Goal: Task Accomplishment & Management: Complete application form

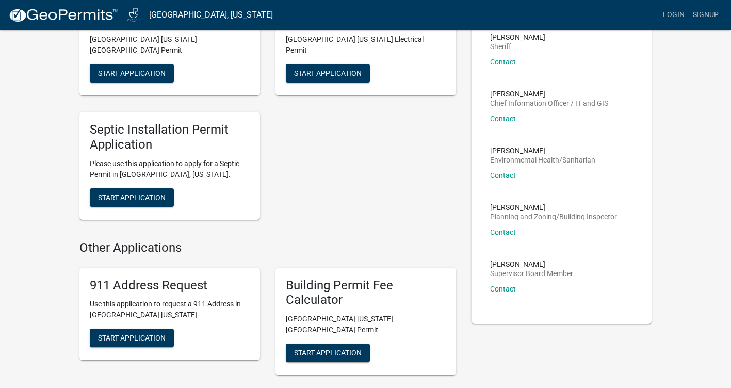
scroll to position [258, 0]
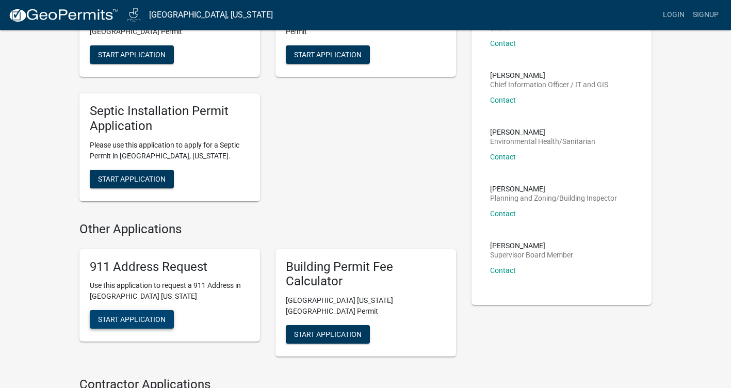
click at [134, 310] on button "Start Application" at bounding box center [132, 319] width 84 height 19
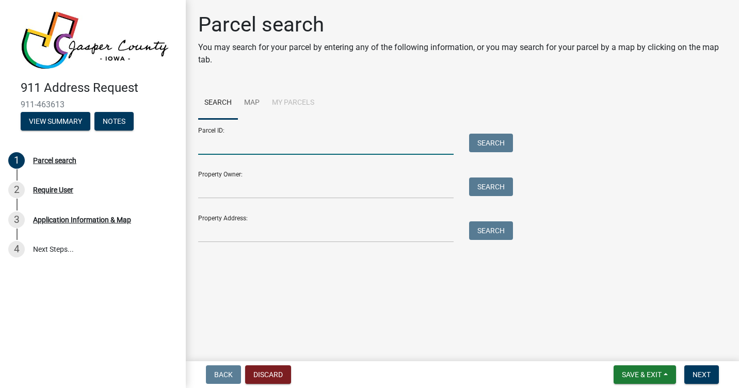
click at [268, 140] on input "Parcel ID:" at bounding box center [325, 144] width 255 height 21
click at [214, 191] on input "Property Owner:" at bounding box center [325, 188] width 255 height 21
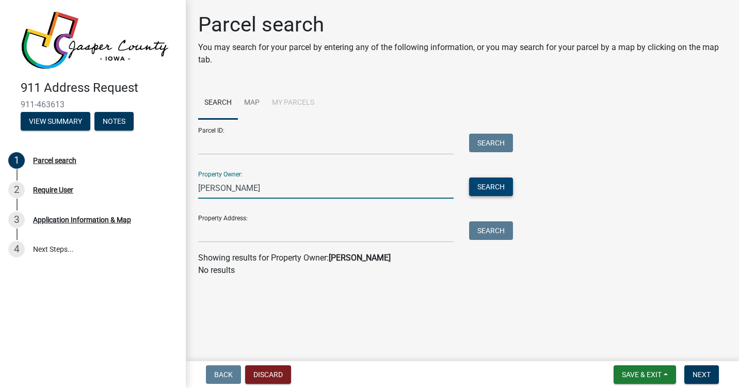
click at [483, 187] on button "Search" at bounding box center [491, 187] width 44 height 19
click at [217, 188] on input "Mike Ricks" at bounding box center [325, 188] width 255 height 21
type input "[PERSON_NAME]"
click at [483, 187] on button "Search" at bounding box center [491, 187] width 44 height 19
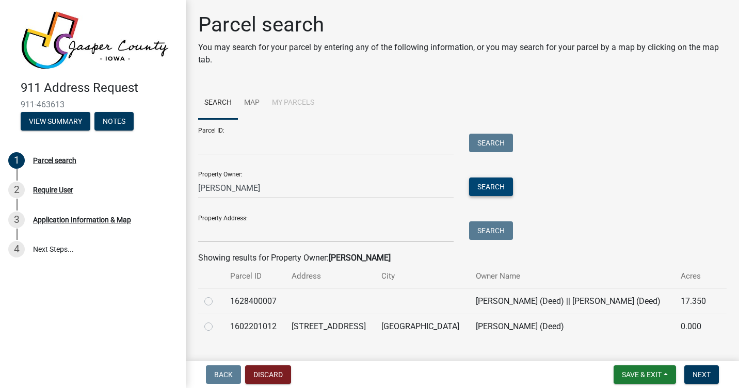
scroll to position [22, 0]
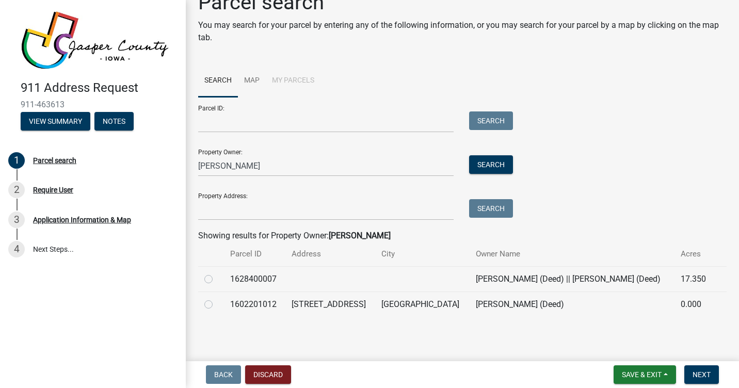
click at [217, 273] on label at bounding box center [217, 273] width 0 height 0
click at [217, 280] on input "radio" at bounding box center [220, 276] width 7 height 7
radio input "true"
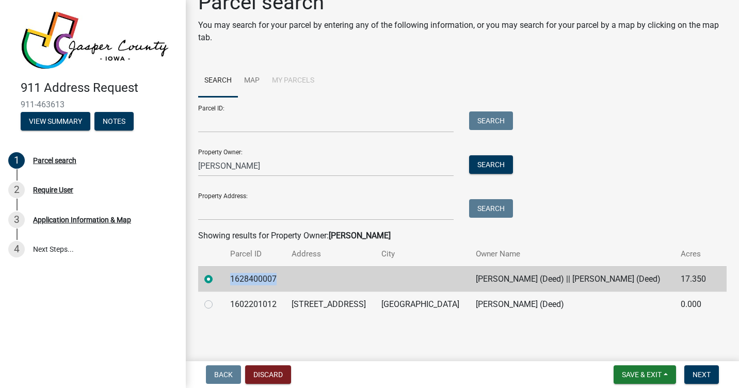
drag, startPoint x: 284, startPoint y: 275, endPoint x: 231, endPoint y: 283, distance: 53.9
click at [231, 283] on td "1628400007" at bounding box center [254, 278] width 61 height 25
drag, startPoint x: 231, startPoint y: 283, endPoint x: 244, endPoint y: 278, distance: 13.9
copy td "1628400007"
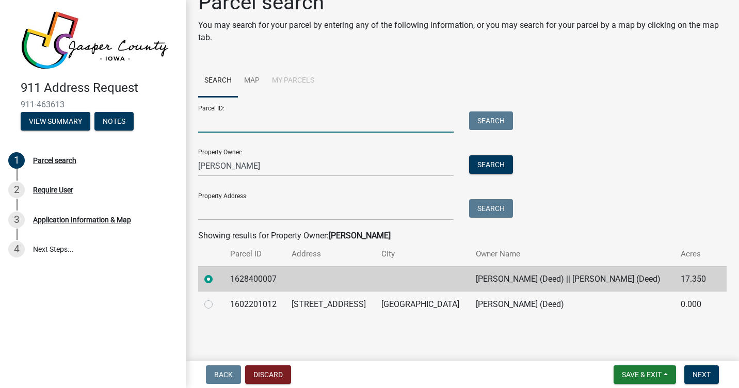
click at [232, 119] on input "Parcel ID:" at bounding box center [325, 121] width 255 height 21
paste input "1628400007"
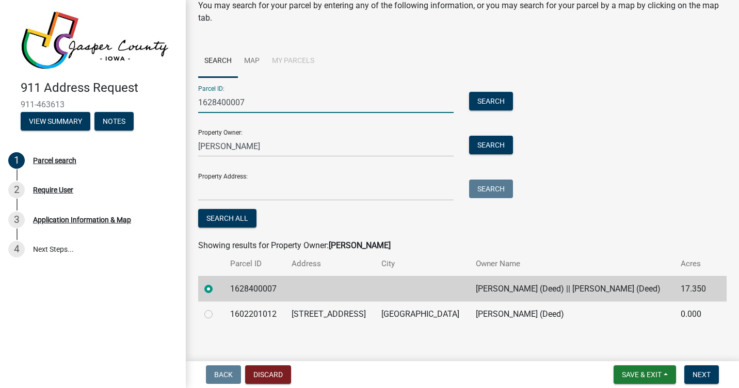
scroll to position [52, 0]
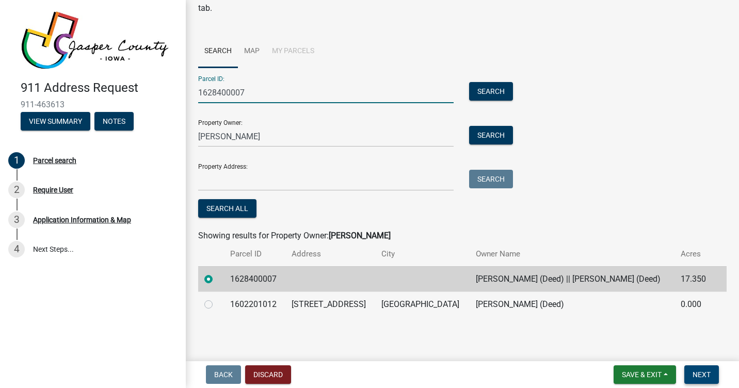
type input "1628400007"
click at [695, 369] on button "Next" at bounding box center [701, 374] width 35 height 19
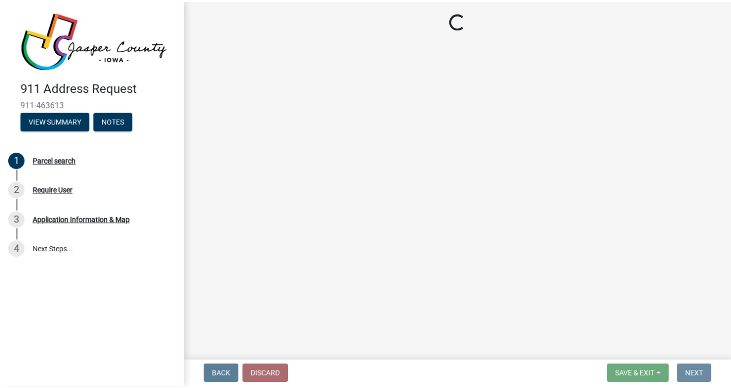
scroll to position [0, 0]
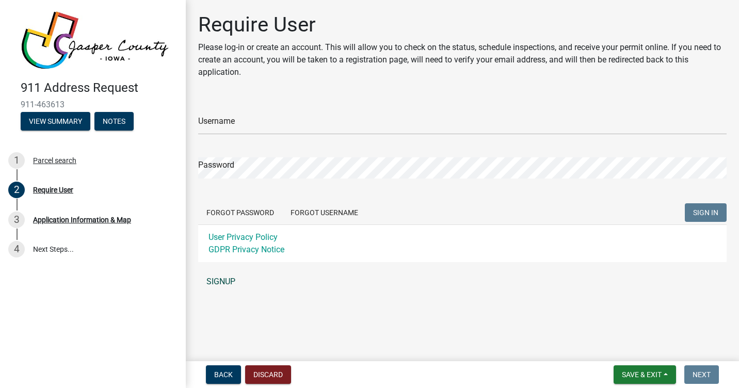
click at [224, 280] on link "SIGNUP" at bounding box center [462, 281] width 528 height 21
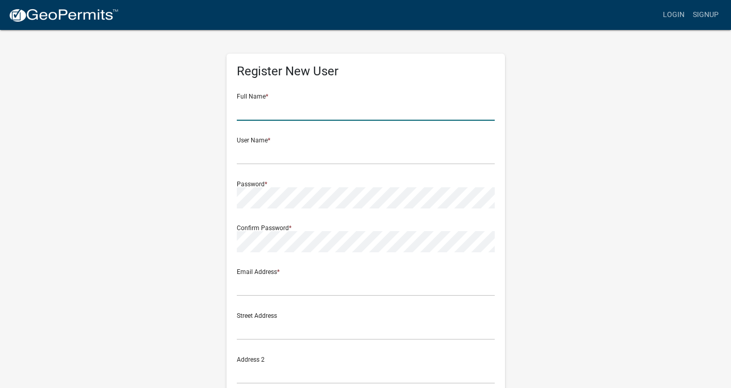
click at [258, 108] on input "text" at bounding box center [366, 110] width 258 height 21
click at [289, 110] on input "[PERSON_NAME]" at bounding box center [366, 110] width 258 height 21
type input "[PERSON_NAME]"
click at [276, 152] on input "text" at bounding box center [366, 153] width 258 height 21
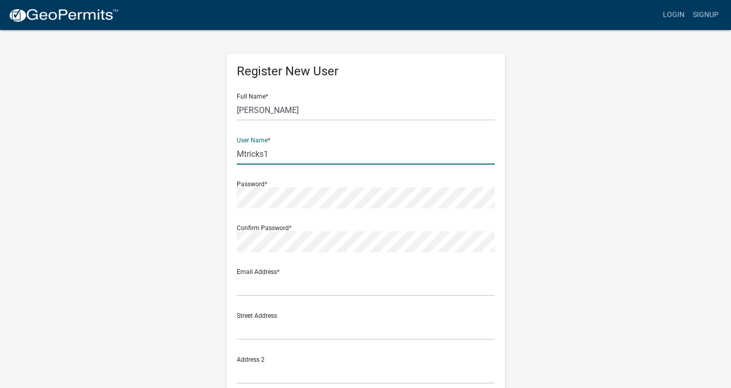
click at [244, 154] on input "Mtricks1" at bounding box center [366, 153] width 258 height 21
type input "mtricks1"
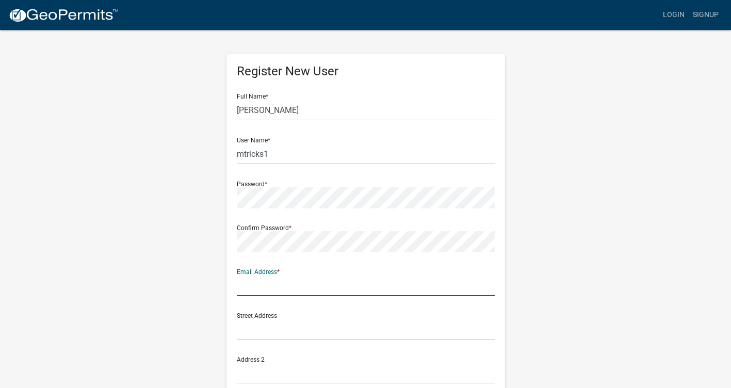
click at [266, 279] on input "text" at bounding box center [366, 285] width 258 height 21
type input "bodykent@aol.com"
click at [254, 330] on input "text" at bounding box center [366, 329] width 258 height 21
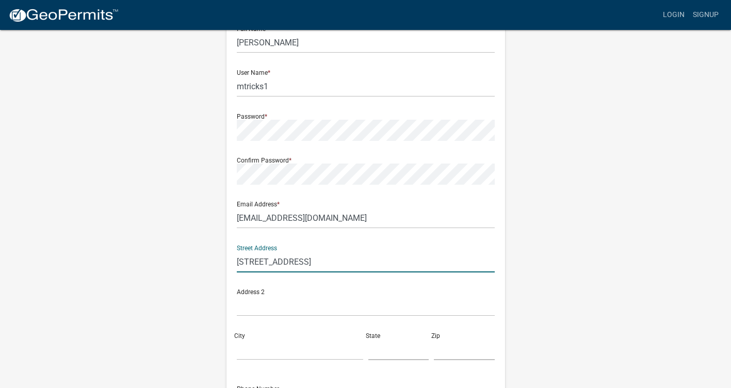
scroll to position [103, 0]
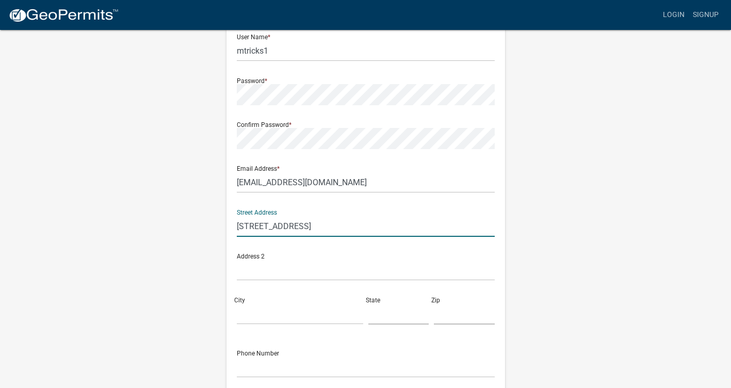
type input "407 W 6th st"
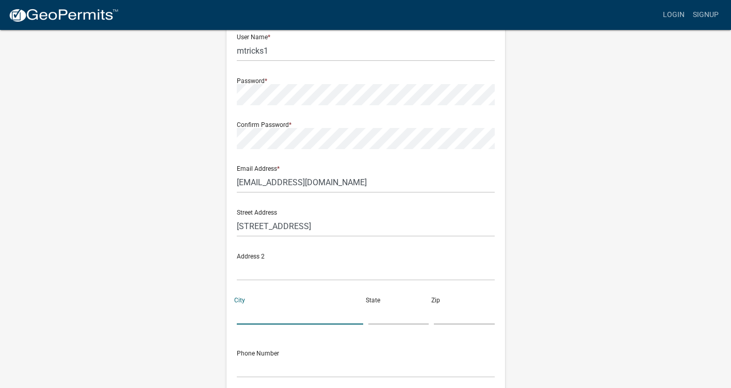
click at [246, 310] on input "City" at bounding box center [300, 313] width 126 height 21
type input "[GEOGRAPHIC_DATA]"
click at [378, 313] on input "text" at bounding box center [398, 313] width 61 height 21
click at [435, 313] on input "text" at bounding box center [464, 313] width 61 height 21
click at [369, 313] on input "iowa" at bounding box center [398, 313] width 61 height 21
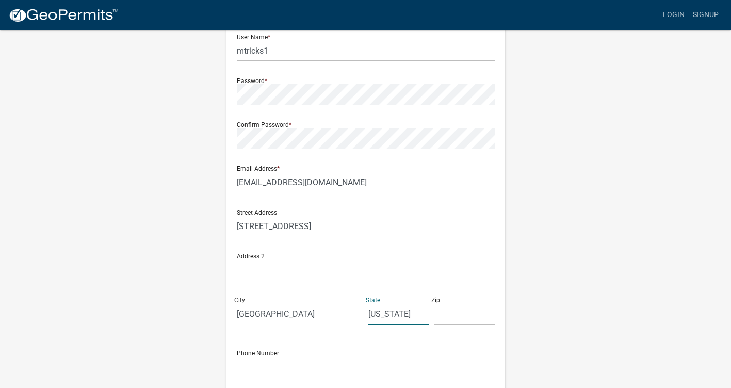
type input "[US_STATE]"
click at [439, 321] on input "text" at bounding box center [464, 313] width 61 height 21
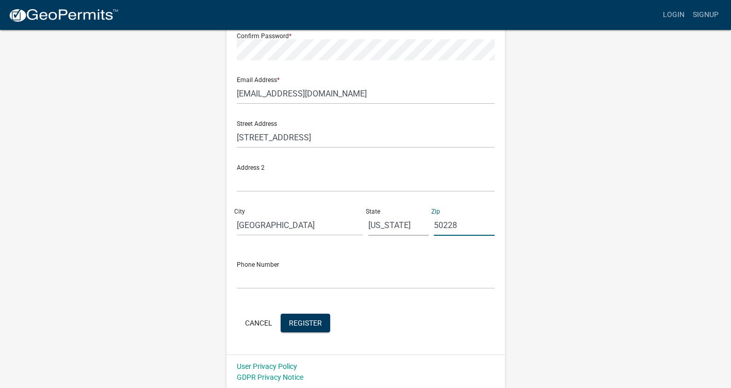
scroll to position [193, 0]
type input "50228"
click at [264, 268] on input "text" at bounding box center [366, 277] width 258 height 21
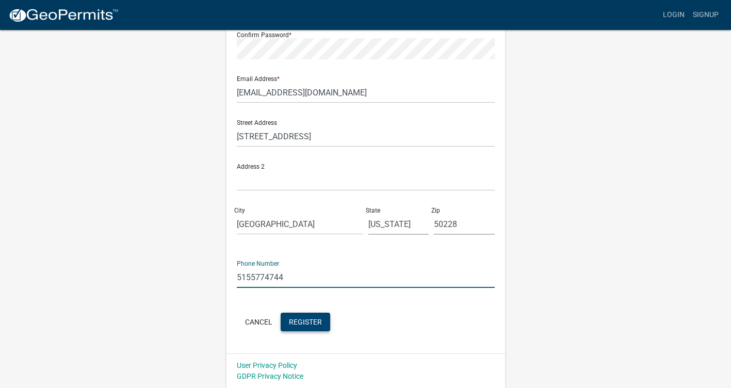
type input "5155774744"
click at [291, 322] on span "Register" at bounding box center [305, 321] width 33 height 8
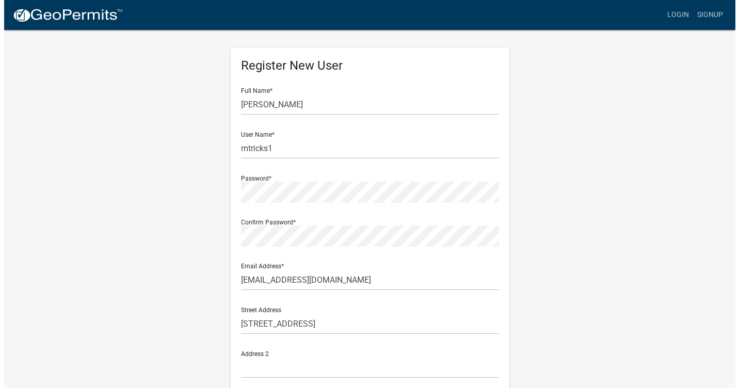
scroll to position [0, 0]
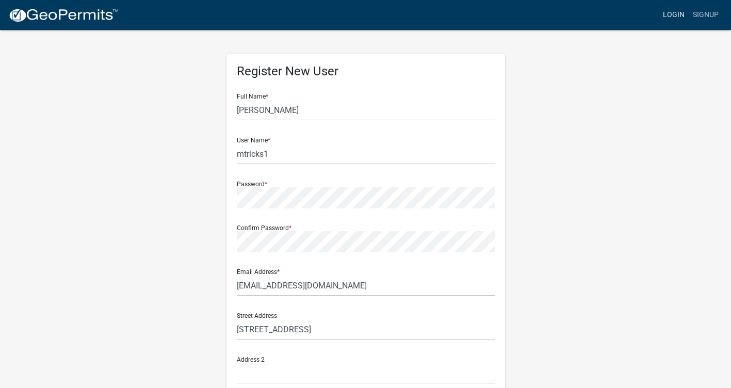
click at [677, 13] on link "Login" at bounding box center [674, 15] width 30 height 20
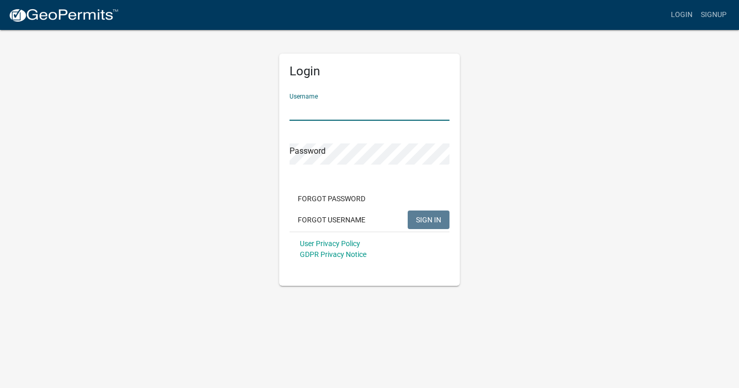
click at [335, 108] on input "Username" at bounding box center [369, 110] width 160 height 21
type input "mtricks1"
click at [408, 211] on button "SIGN IN" at bounding box center [429, 220] width 42 height 19
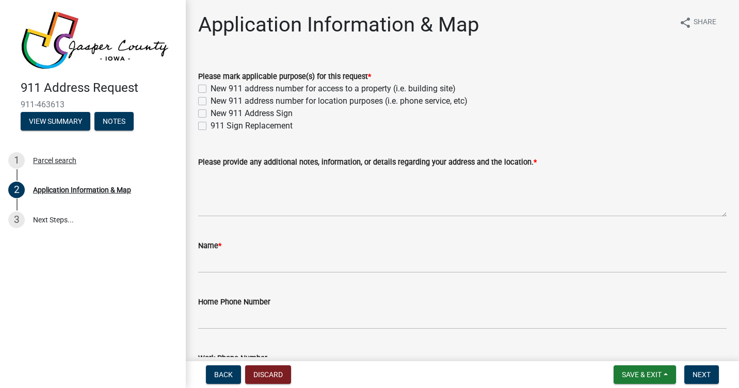
click at [199, 84] on div "New 911 address number for access to a property (i.e. building site)" at bounding box center [462, 89] width 528 height 12
click at [211, 89] on label "New 911 address number for access to a property (i.e. building site)" at bounding box center [333, 89] width 245 height 12
click at [211, 89] on input "New 911 address number for access to a property (i.e. building site)" at bounding box center [214, 86] width 7 height 7
checkbox input "true"
checkbox input "false"
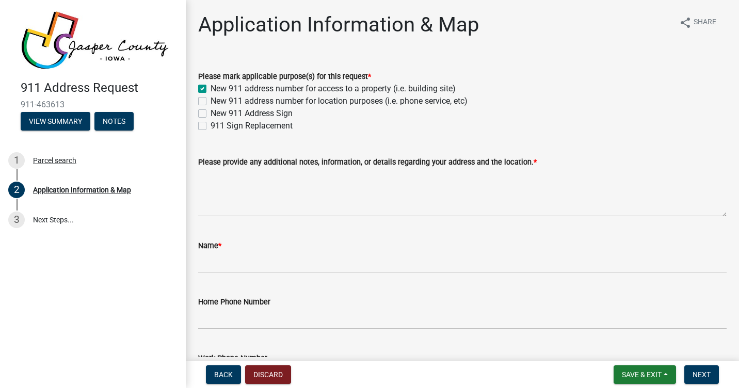
checkbox input "false"
click at [221, 193] on textarea "Please provide any additional notes, information, or details regarding your add…" at bounding box center [462, 192] width 528 height 49
click at [211, 111] on label "New 911 Address Sign" at bounding box center [252, 113] width 82 height 12
click at [211, 111] on input "New 911 Address Sign" at bounding box center [214, 110] width 7 height 7
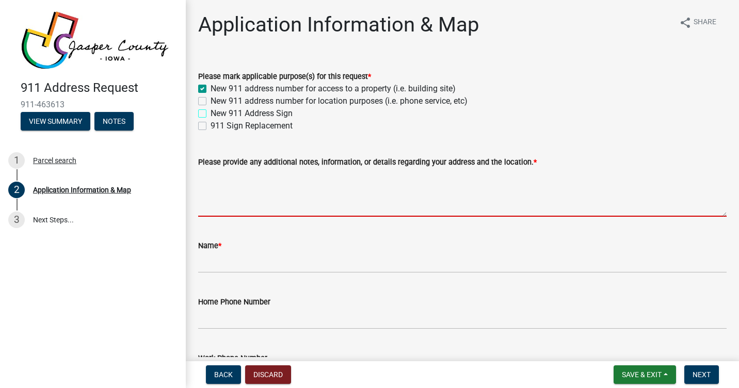
checkbox input "true"
checkbox input "false"
checkbox input "true"
checkbox input "false"
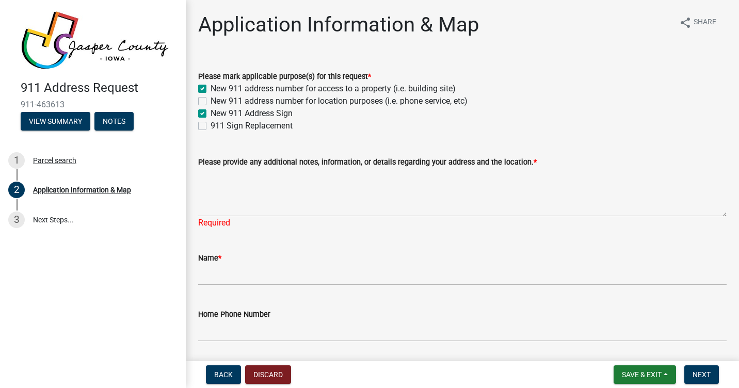
click at [211, 97] on label "New 911 address number for location purposes (i.e. phone service, etc)" at bounding box center [339, 101] width 257 height 12
click at [211, 97] on input "New 911 address number for location purposes (i.e. phone service, etc)" at bounding box center [214, 98] width 7 height 7
checkbox input "true"
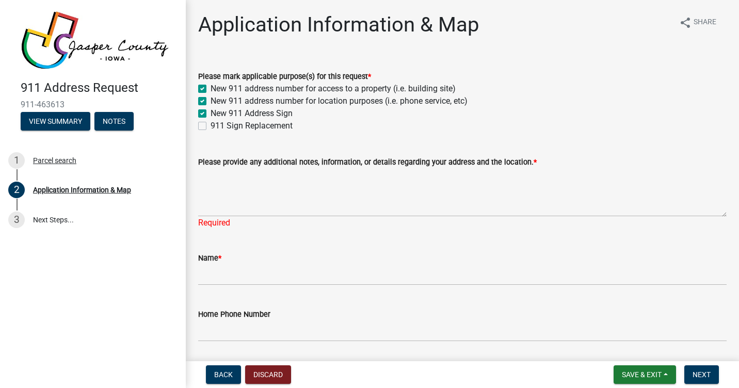
checkbox input "true"
checkbox input "false"
click at [217, 208] on textarea "Please provide any additional notes, information, or details regarding your add…" at bounding box center [462, 192] width 528 height 49
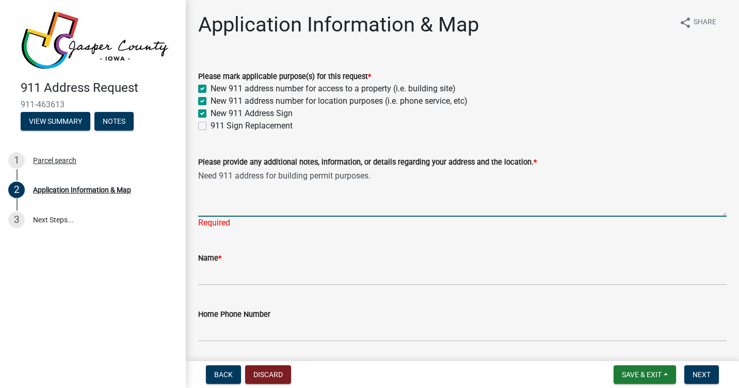
type textarea "Need 911 address for building permit purposes."
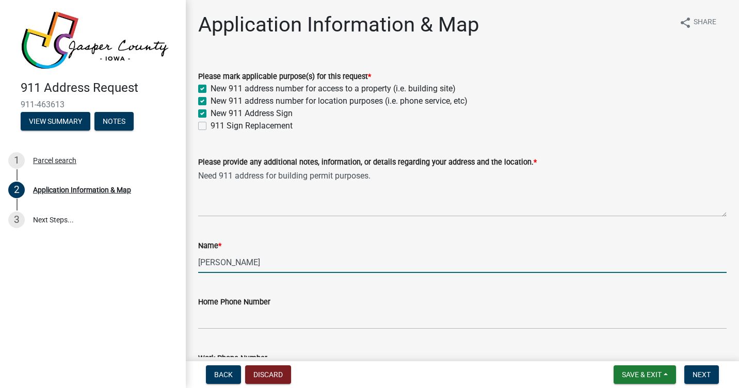
type input "Mike Ricks"
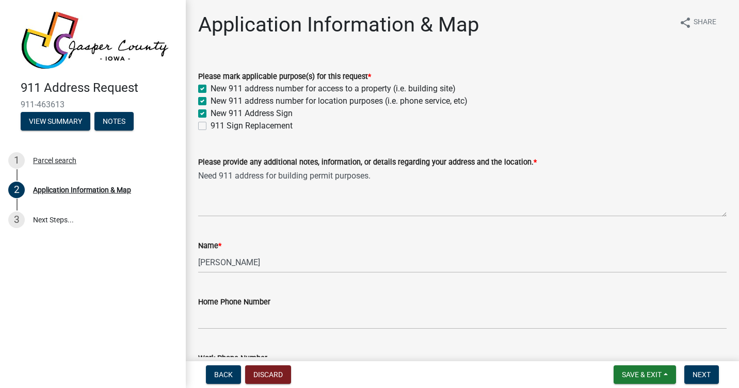
scroll to position [197, 0]
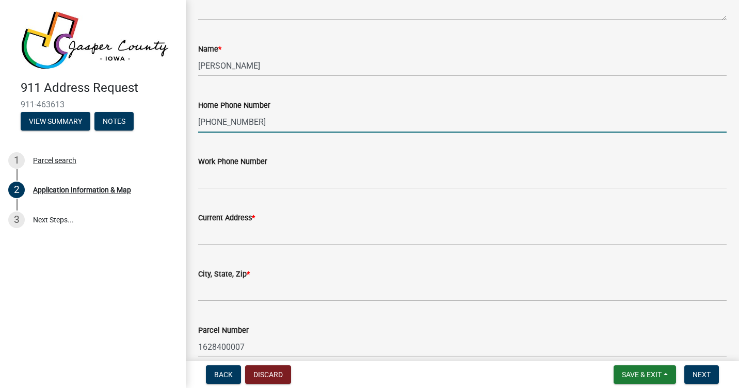
type input "515-577-4744"
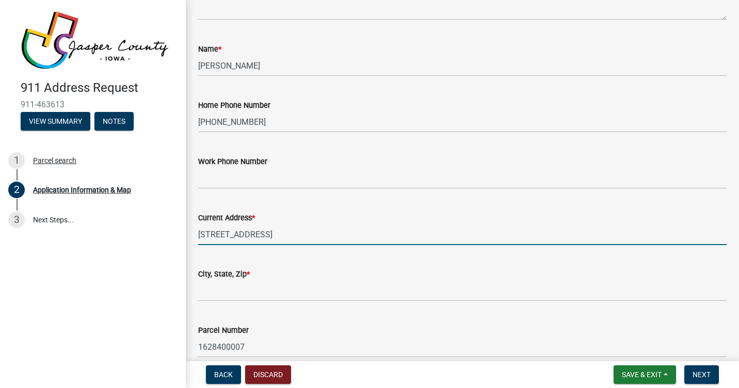
type input "407 W 6th St"
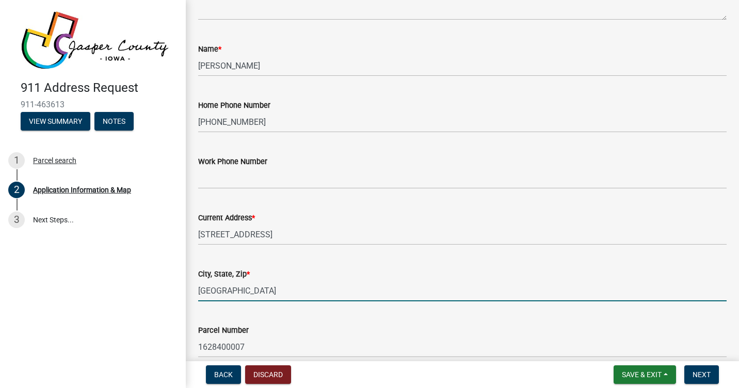
type input "Prairie City, IA 50228"
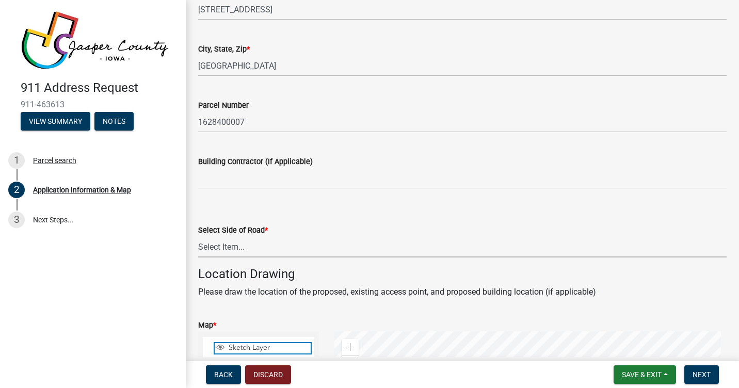
scroll to position [612, 0]
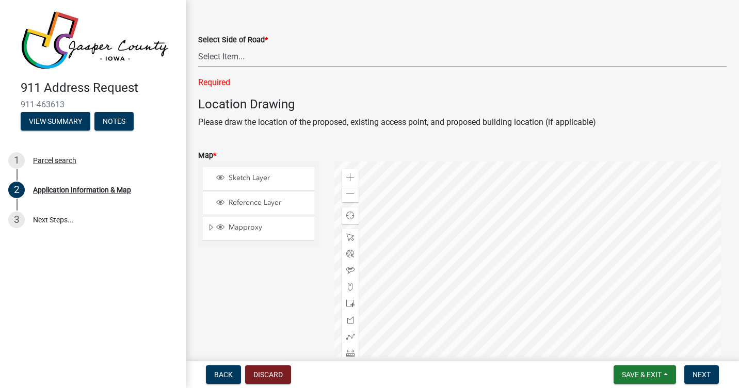
click at [224, 58] on select "Select Item... North South East West" at bounding box center [462, 56] width 528 height 21
click at [198, 46] on select "Select Item... North South East West" at bounding box center [462, 56] width 528 height 21
select select "8c9f72c0-74df-4c4d-8cba-3f33558a5314"
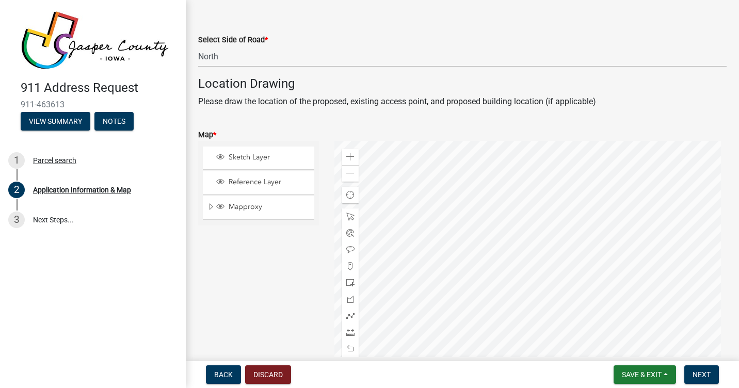
click at [463, 316] on div at bounding box center [530, 270] width 393 height 258
click at [349, 215] on span at bounding box center [350, 217] width 8 height 8
click at [348, 264] on span at bounding box center [350, 266] width 8 height 8
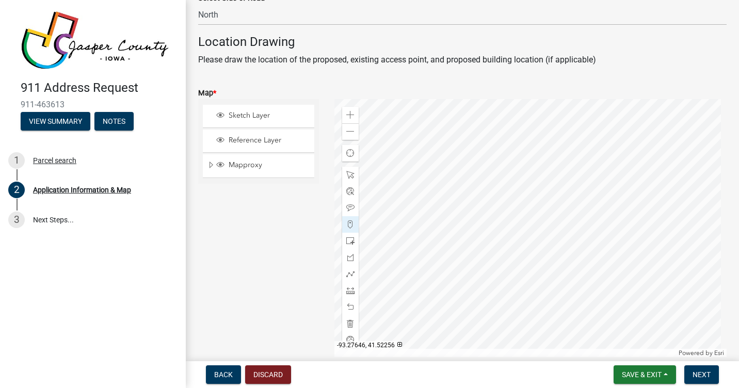
click at [463, 265] on div at bounding box center [530, 228] width 393 height 258
click at [461, 260] on div at bounding box center [530, 228] width 393 height 258
click at [348, 224] on span at bounding box center [350, 224] width 8 height 8
click at [460, 260] on div at bounding box center [530, 228] width 393 height 258
click at [529, 225] on div at bounding box center [530, 228] width 393 height 258
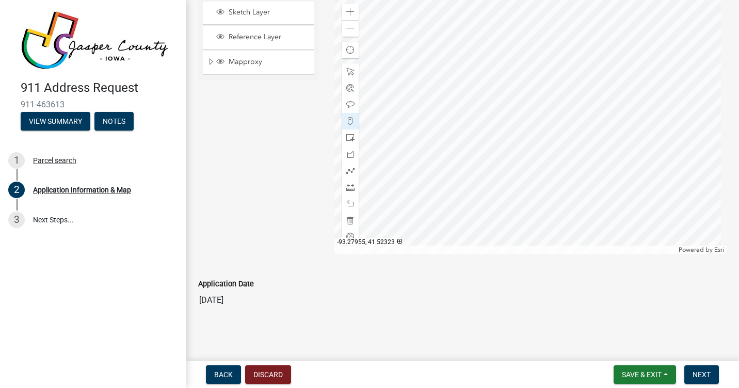
scroll to position [759, 0]
click at [694, 376] on span "Next" at bounding box center [701, 374] width 18 height 8
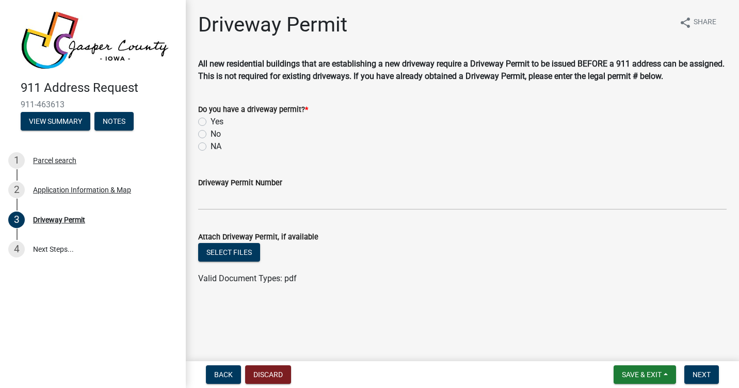
click at [211, 120] on label "Yes" at bounding box center [217, 122] width 13 height 12
click at [211, 120] on input "Yes" at bounding box center [214, 119] width 7 height 7
radio input "true"
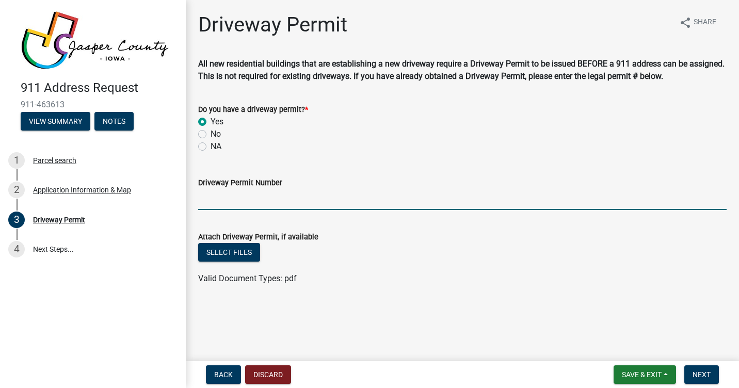
click at [216, 192] on input "Driveway Permit Number" at bounding box center [462, 199] width 528 height 21
paste input "2022-112"
type input "2022-112"
click at [235, 252] on button "Select files" at bounding box center [229, 252] width 62 height 19
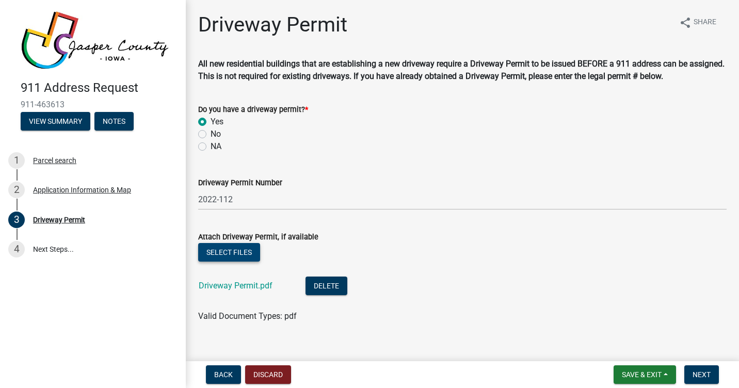
scroll to position [15, 0]
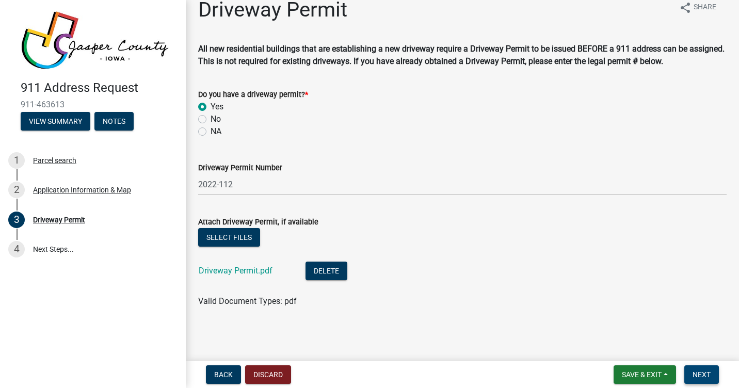
click at [702, 373] on span "Next" at bounding box center [701, 374] width 18 height 8
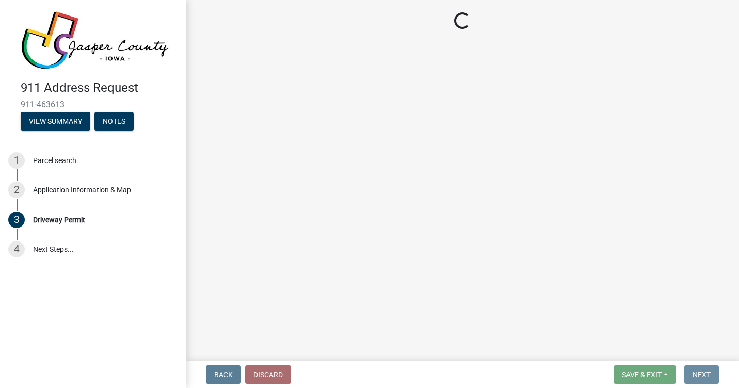
scroll to position [0, 0]
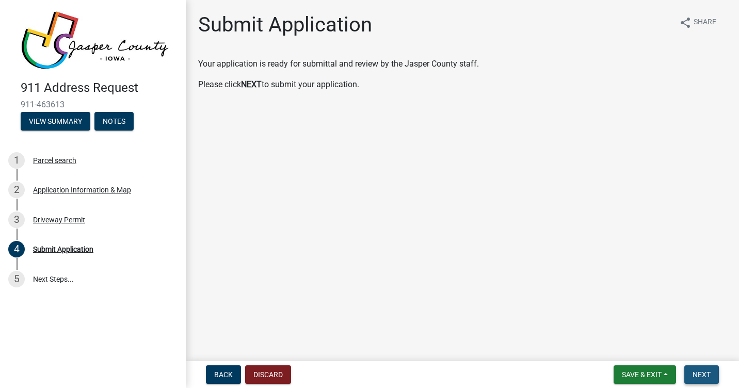
click at [698, 373] on span "Next" at bounding box center [701, 374] width 18 height 8
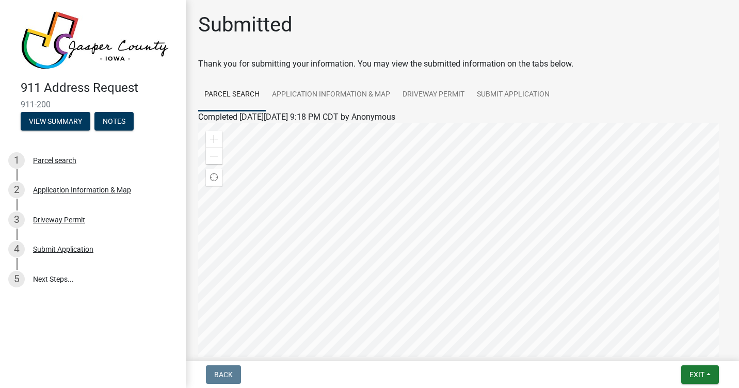
click at [105, 44] on img at bounding box center [95, 40] width 149 height 59
click at [694, 372] on span "Exit" at bounding box center [696, 374] width 15 height 8
click at [664, 347] on button "Save & Exit" at bounding box center [677, 347] width 83 height 25
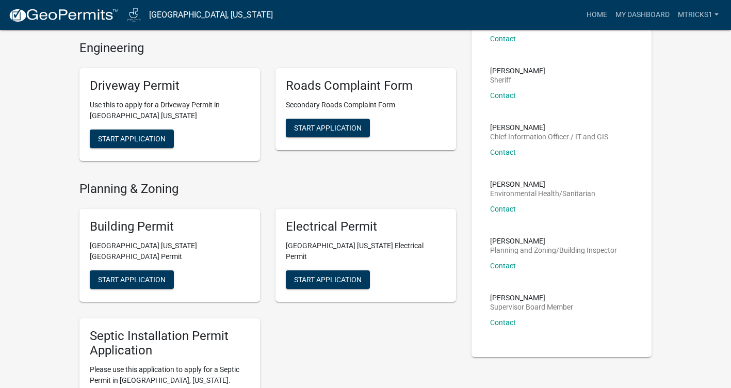
scroll to position [206, 0]
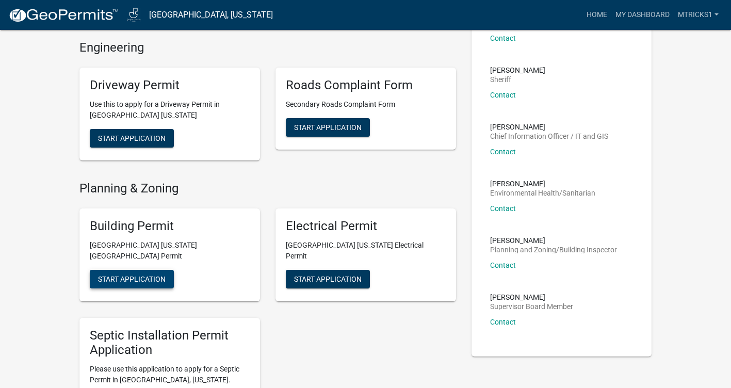
click at [120, 276] on span "Start Application" at bounding box center [132, 279] width 68 height 8
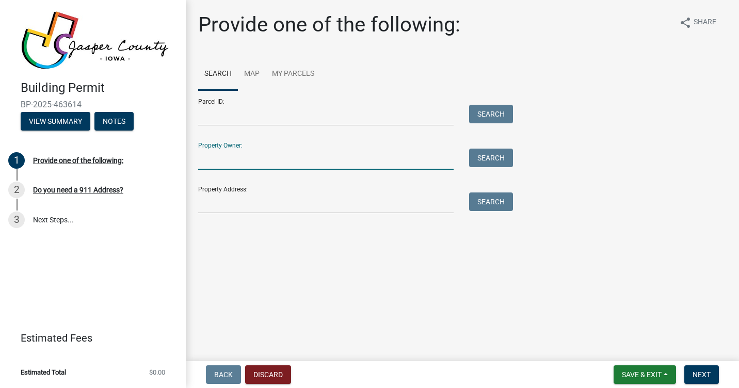
click at [213, 156] on input "Property Owner:" at bounding box center [325, 159] width 255 height 21
type input "[PERSON_NAME]"
click at [492, 159] on button "Search" at bounding box center [491, 158] width 44 height 19
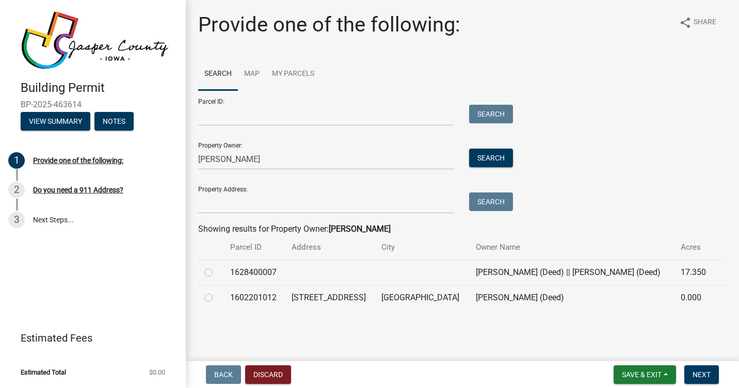
click at [217, 266] on label at bounding box center [217, 266] width 0 height 0
click at [217, 272] on input "radio" at bounding box center [220, 269] width 7 height 7
radio input "true"
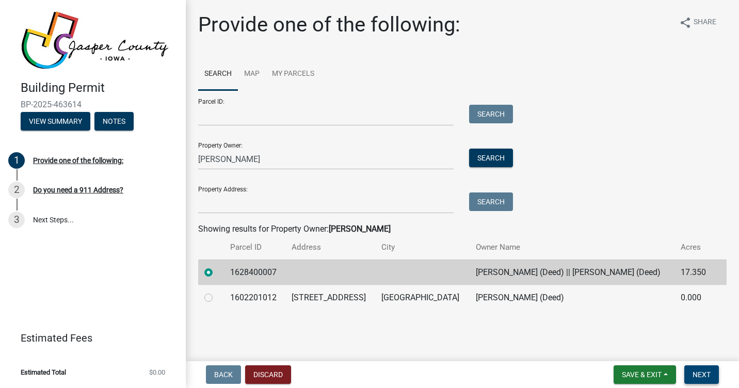
click at [708, 372] on span "Next" at bounding box center [701, 374] width 18 height 8
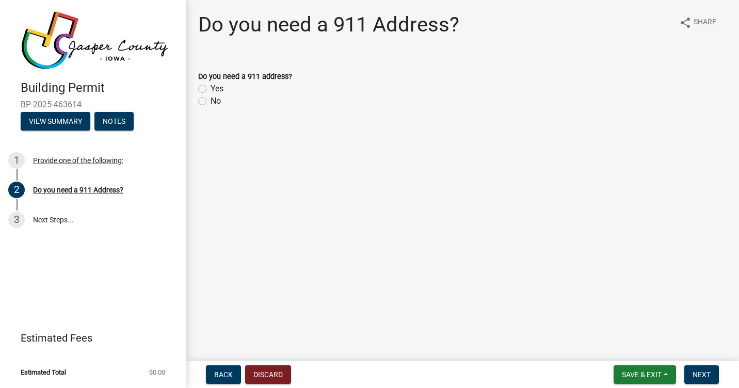
click at [211, 89] on label "Yes" at bounding box center [217, 89] width 13 height 12
click at [211, 89] on input "Yes" at bounding box center [214, 86] width 7 height 7
radio input "true"
click at [701, 377] on span "Next" at bounding box center [701, 374] width 18 height 8
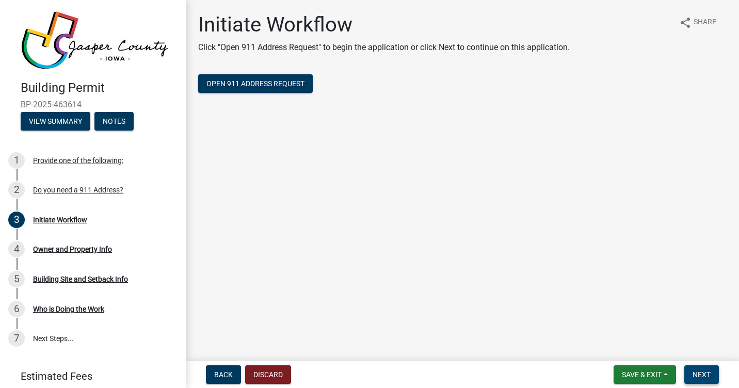
click at [701, 372] on span "Next" at bounding box center [701, 374] width 18 height 8
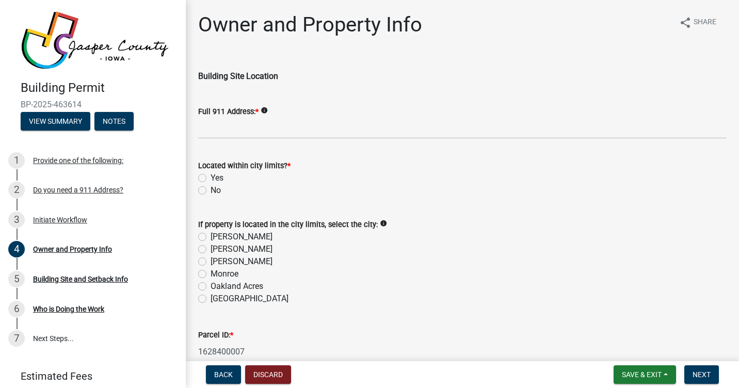
click at [265, 109] on icon "info" at bounding box center [264, 110] width 7 height 7
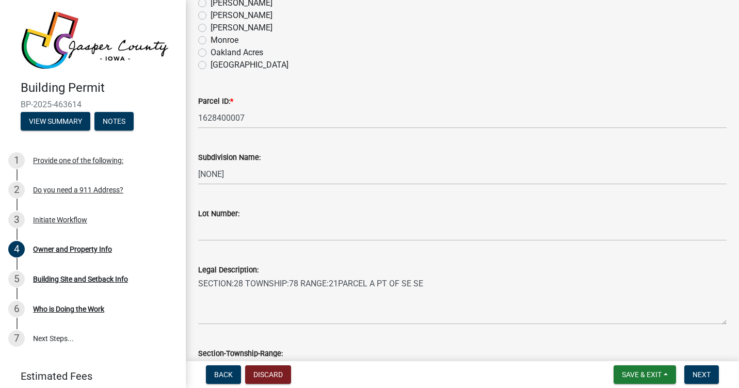
scroll to position [258, 0]
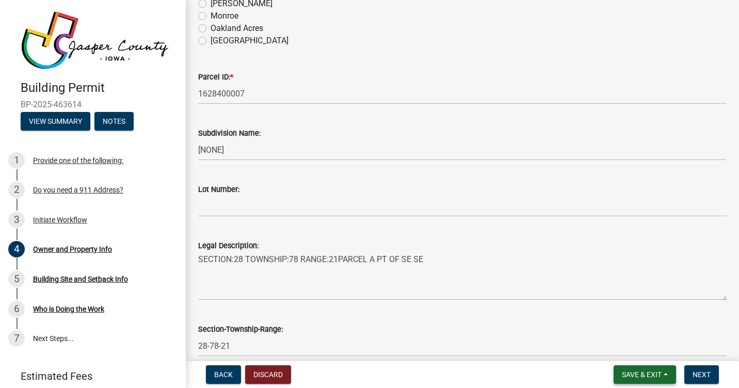
click at [623, 373] on span "Save & Exit" at bounding box center [642, 374] width 40 height 8
click at [623, 347] on button "Save & Exit" at bounding box center [634, 347] width 83 height 25
